Goal: Task Accomplishment & Management: Use online tool/utility

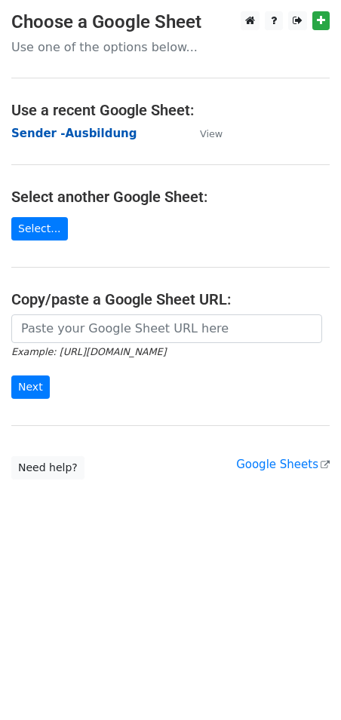
click at [63, 128] on strong "Sender -Ausbildung" at bounding box center [73, 134] width 125 height 14
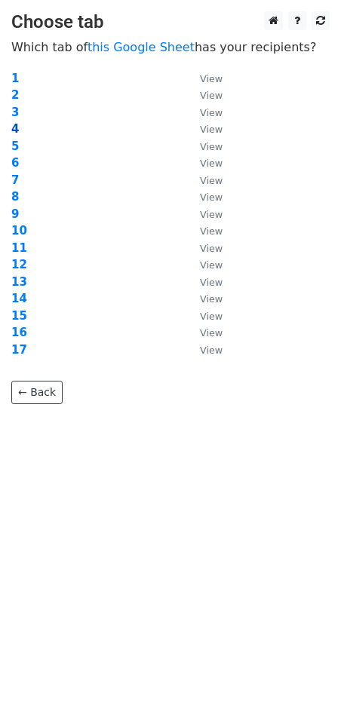
click at [14, 130] on strong "4" at bounding box center [15, 129] width 8 height 14
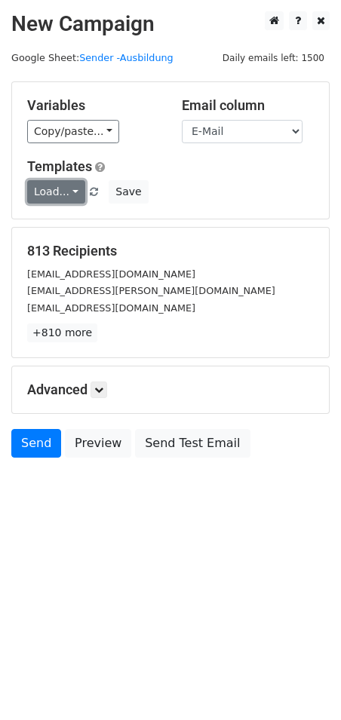
click at [60, 186] on link "Load..." at bounding box center [56, 191] width 58 height 23
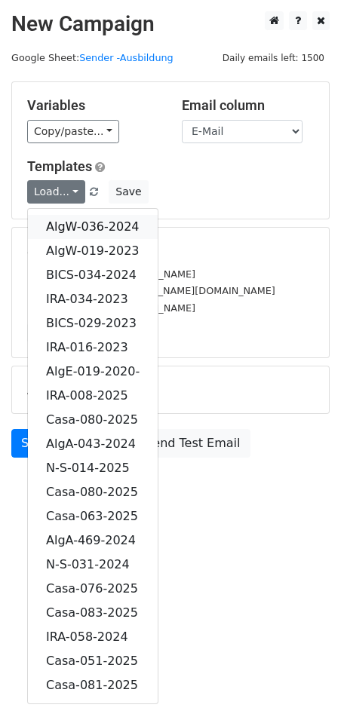
click at [109, 220] on link "AlgW-036-2024" at bounding box center [93, 227] width 130 height 24
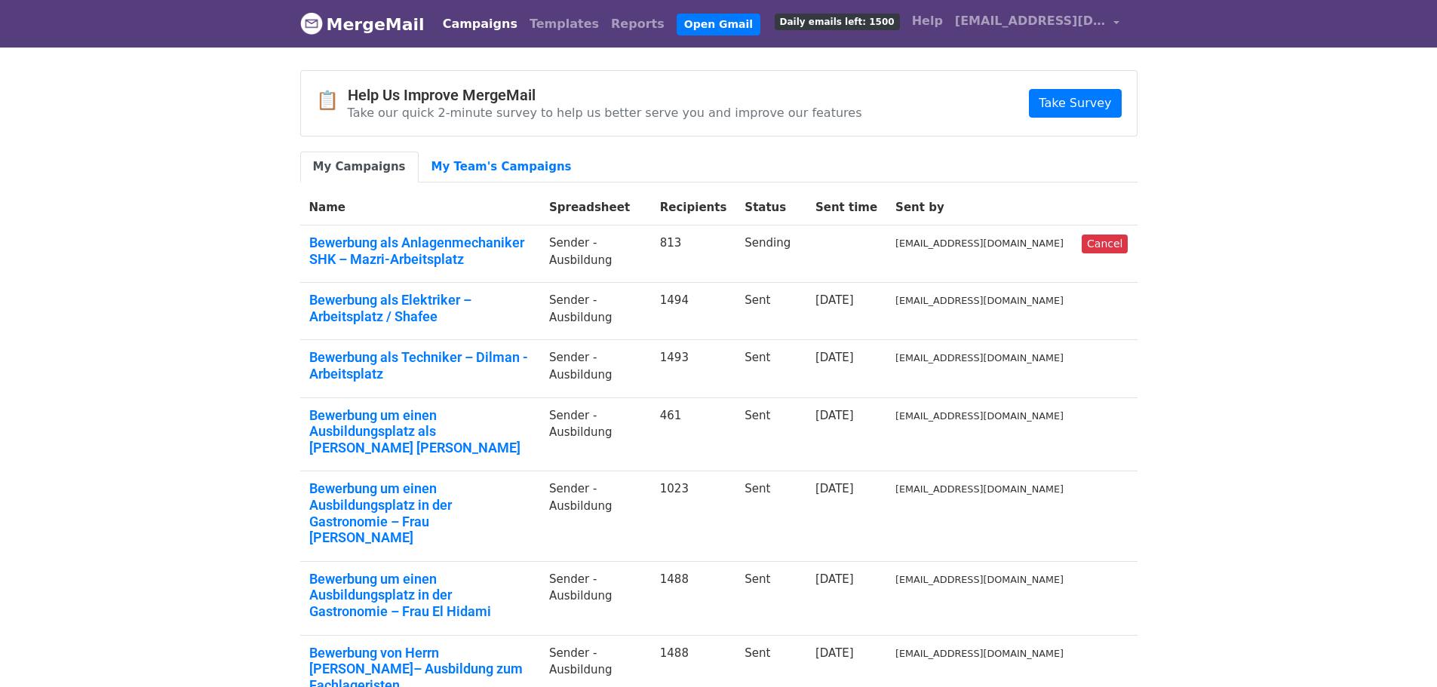
click at [35, 172] on body "MergeMail Campaigns Templates Reports Open Gmail Daily emails left: 1500 Help […" at bounding box center [718, 515] width 1437 height 1030
click at [1110, 13] on link "[EMAIL_ADDRESS][DOMAIN_NAME]" at bounding box center [1037, 23] width 177 height 35
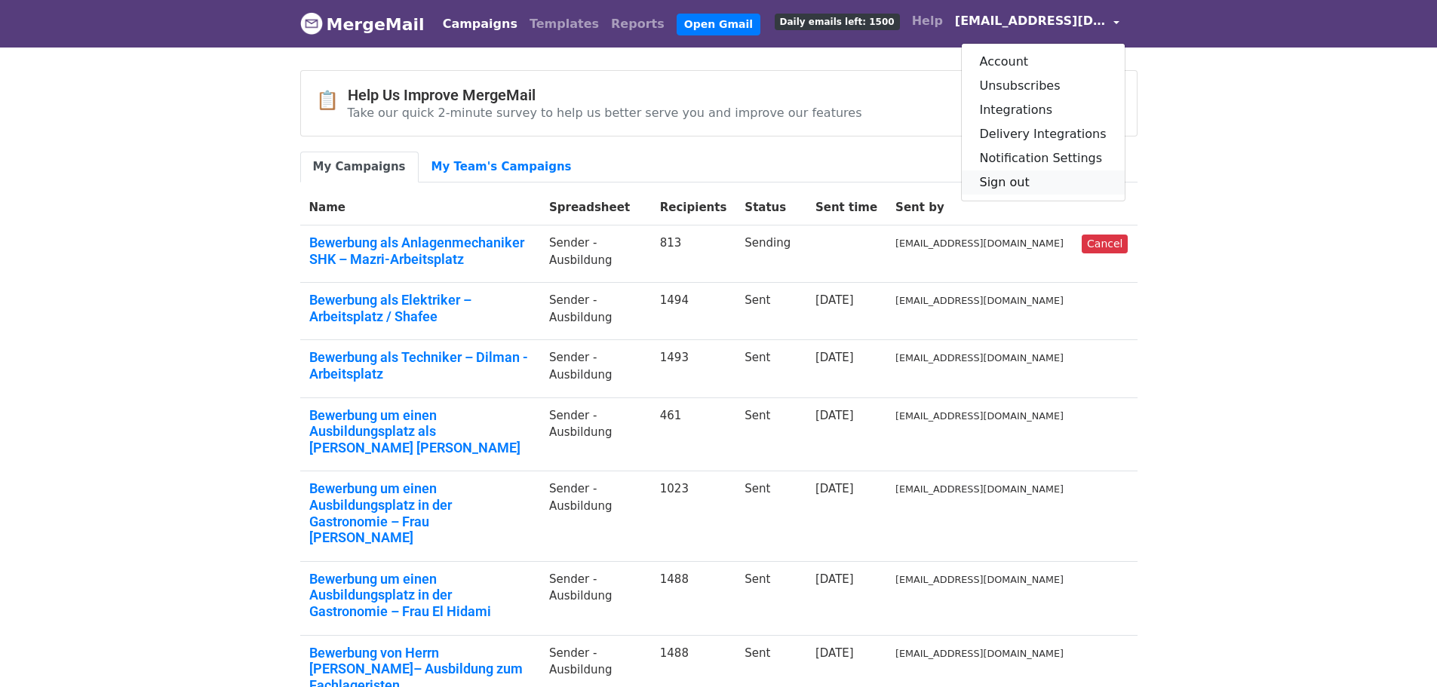
click at [1041, 179] on link "Sign out" at bounding box center [1043, 182] width 163 height 24
